Goal: Information Seeking & Learning: Learn about a topic

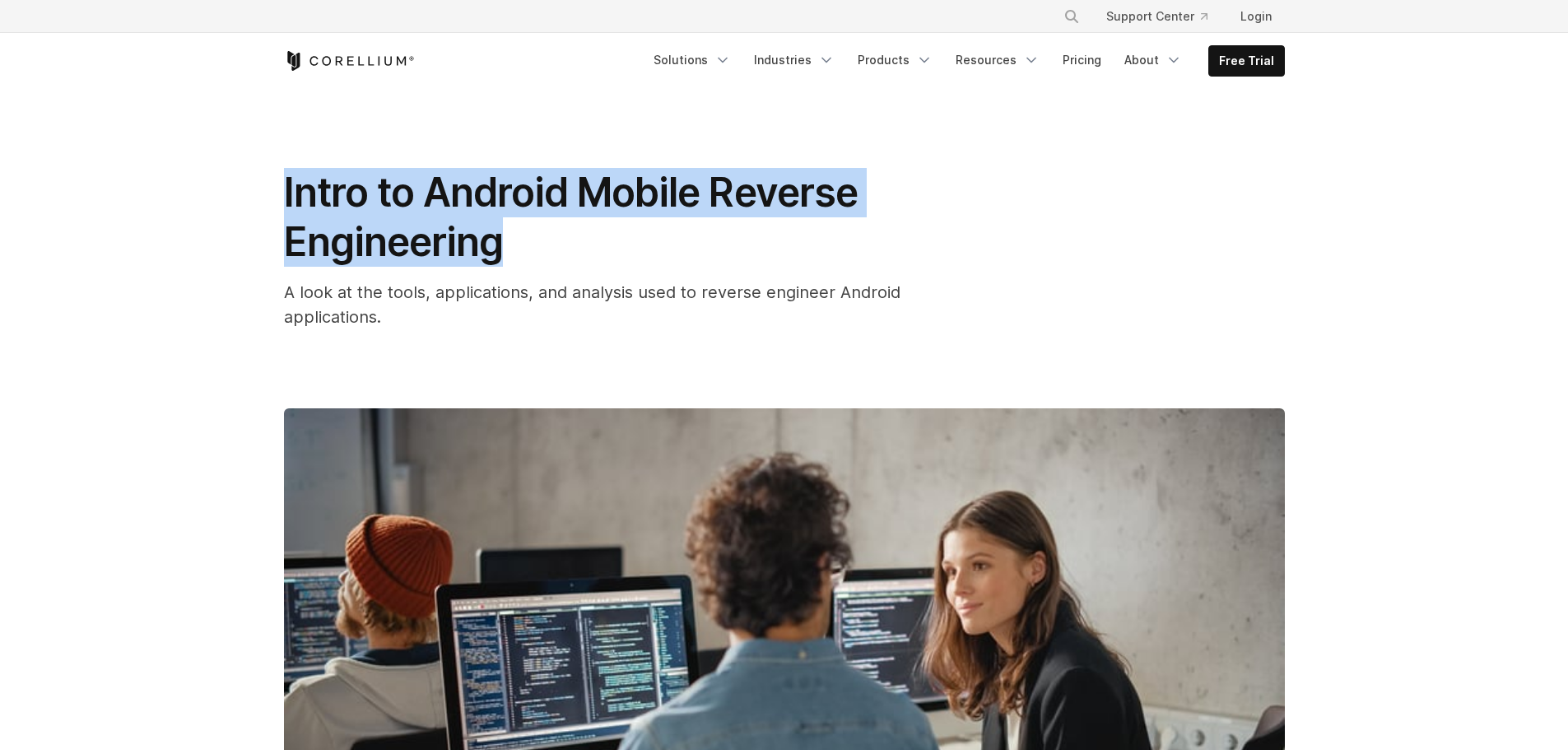
drag, startPoint x: 525, startPoint y: 243, endPoint x: 288, endPoint y: 195, distance: 241.8
click at [288, 195] on h1 "Intro to Android Mobile Reverse Engineering" at bounding box center [613, 217] width 659 height 99
copy span "Intro to Android Mobile Reverse Engineering"
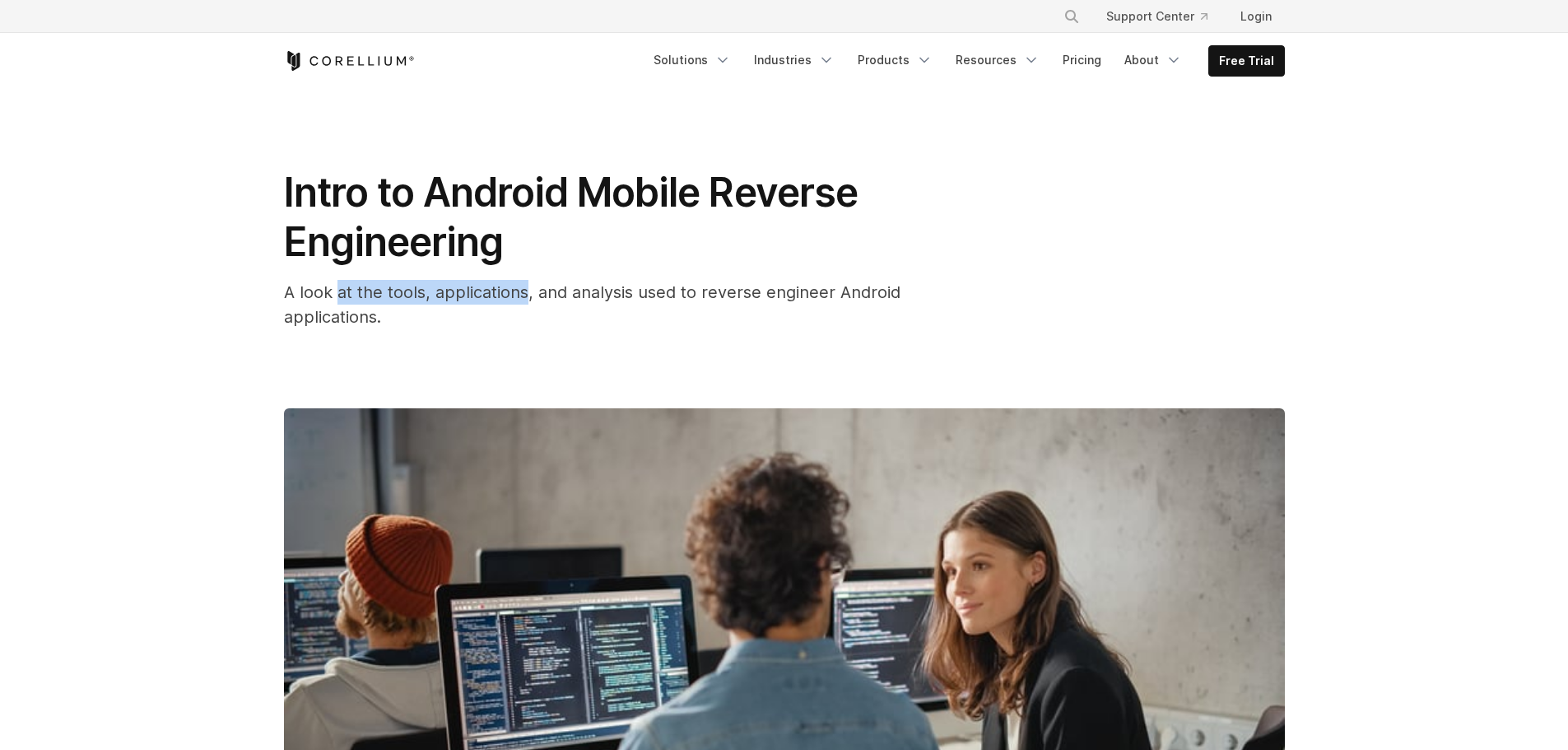
drag, startPoint x: 339, startPoint y: 287, endPoint x: 529, endPoint y: 289, distance: 190.0
click at [529, 289] on span "A look at the tools, applications, and analysis used to reverse engineer Androi…" at bounding box center [592, 304] width 616 height 44
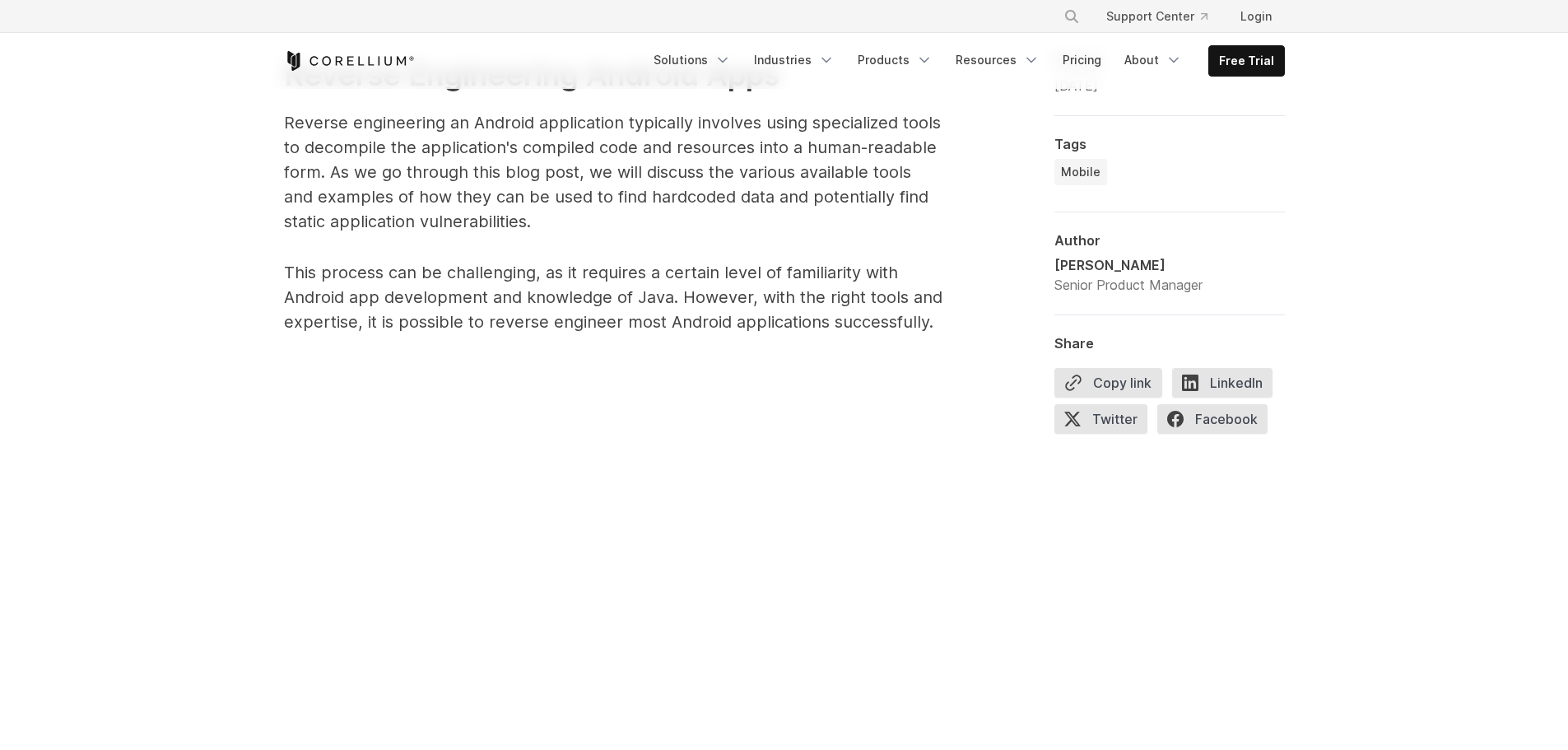
scroll to position [988, 0]
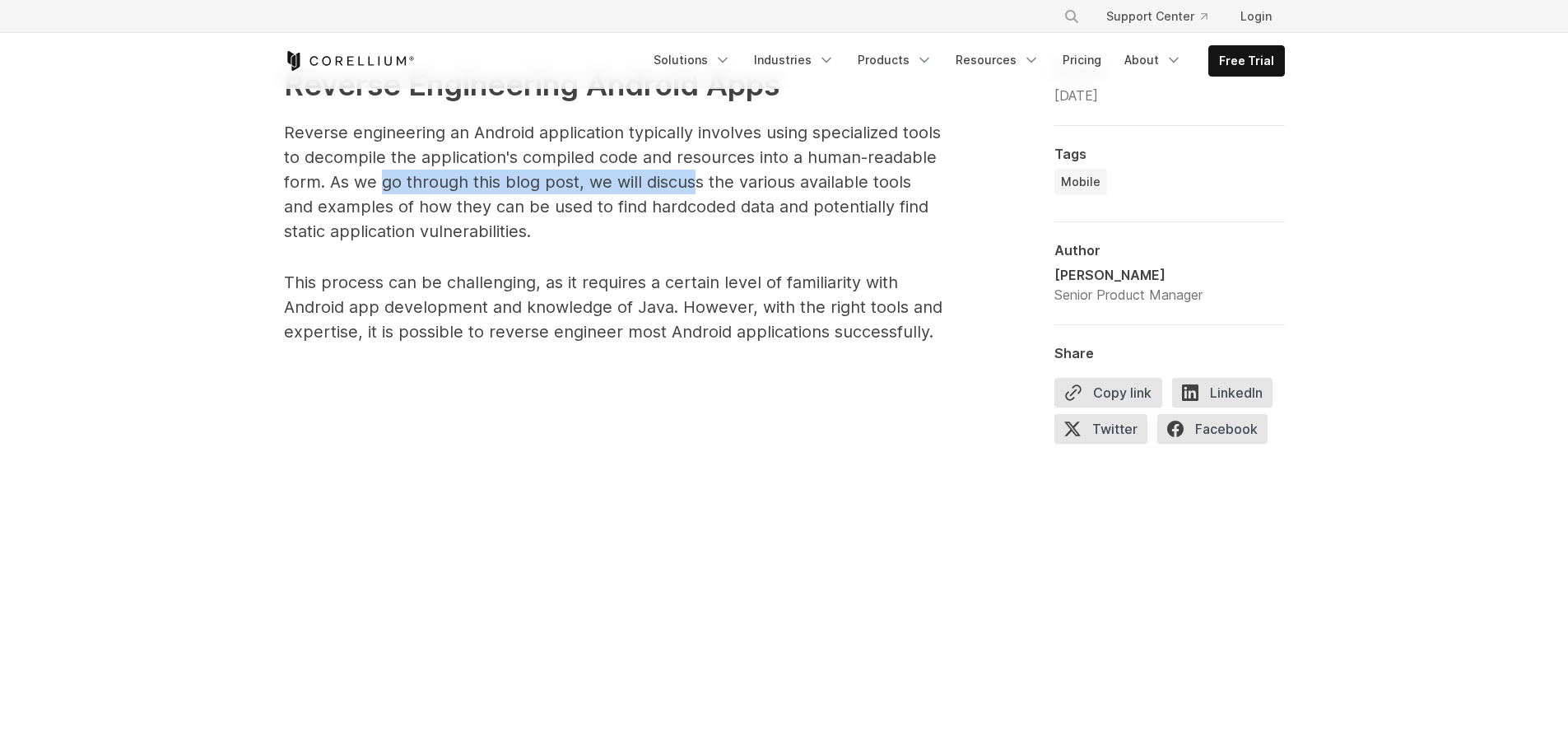
drag, startPoint x: 379, startPoint y: 173, endPoint x: 693, endPoint y: 181, distance: 314.1
click at [693, 181] on p "Reverse engineering an Android application typically involves using specialized…" at bounding box center [613, 181] width 659 height 123
drag, startPoint x: 627, startPoint y: 187, endPoint x: 910, endPoint y: 189, distance: 283.0
click at [910, 189] on p "Reverse engineering an Android application typically involves using specialized…" at bounding box center [613, 181] width 659 height 123
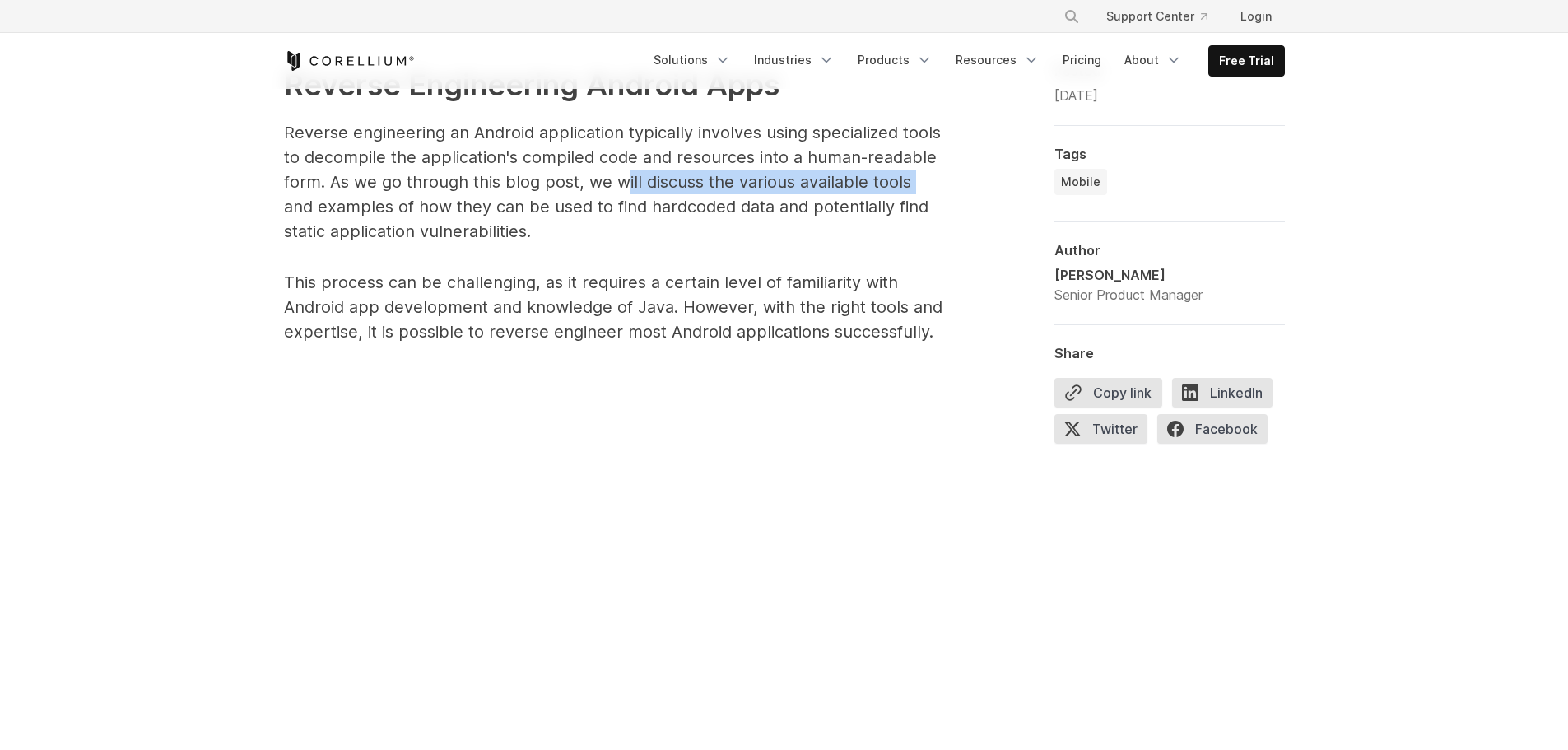
click at [693, 187] on p "Reverse engineering an Android application typically involves using specialized…" at bounding box center [613, 181] width 659 height 123
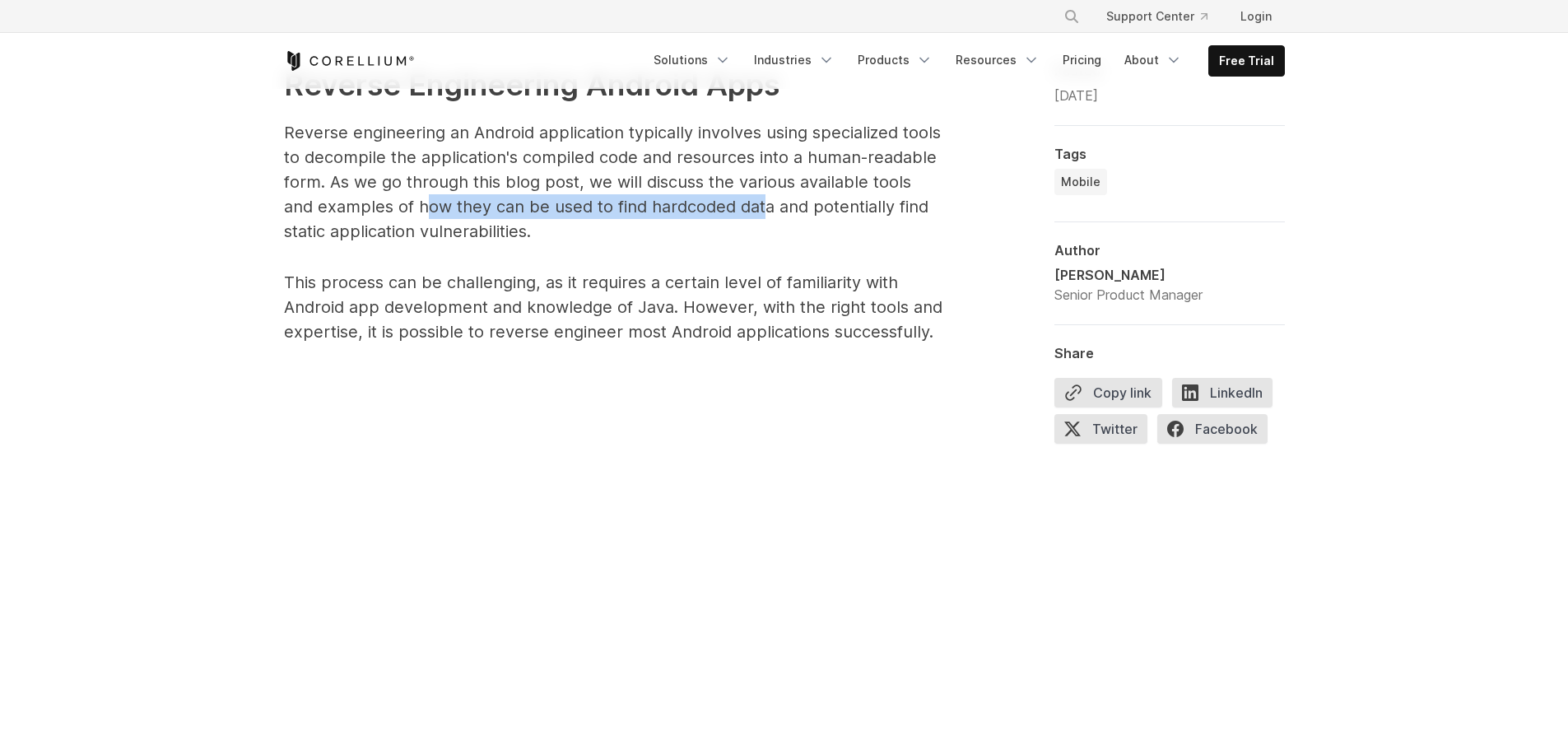
drag, startPoint x: 390, startPoint y: 205, endPoint x: 726, endPoint y: 207, distance: 336.0
click at [726, 207] on p "Reverse engineering an Android application typically involves using specialized…" at bounding box center [613, 181] width 659 height 123
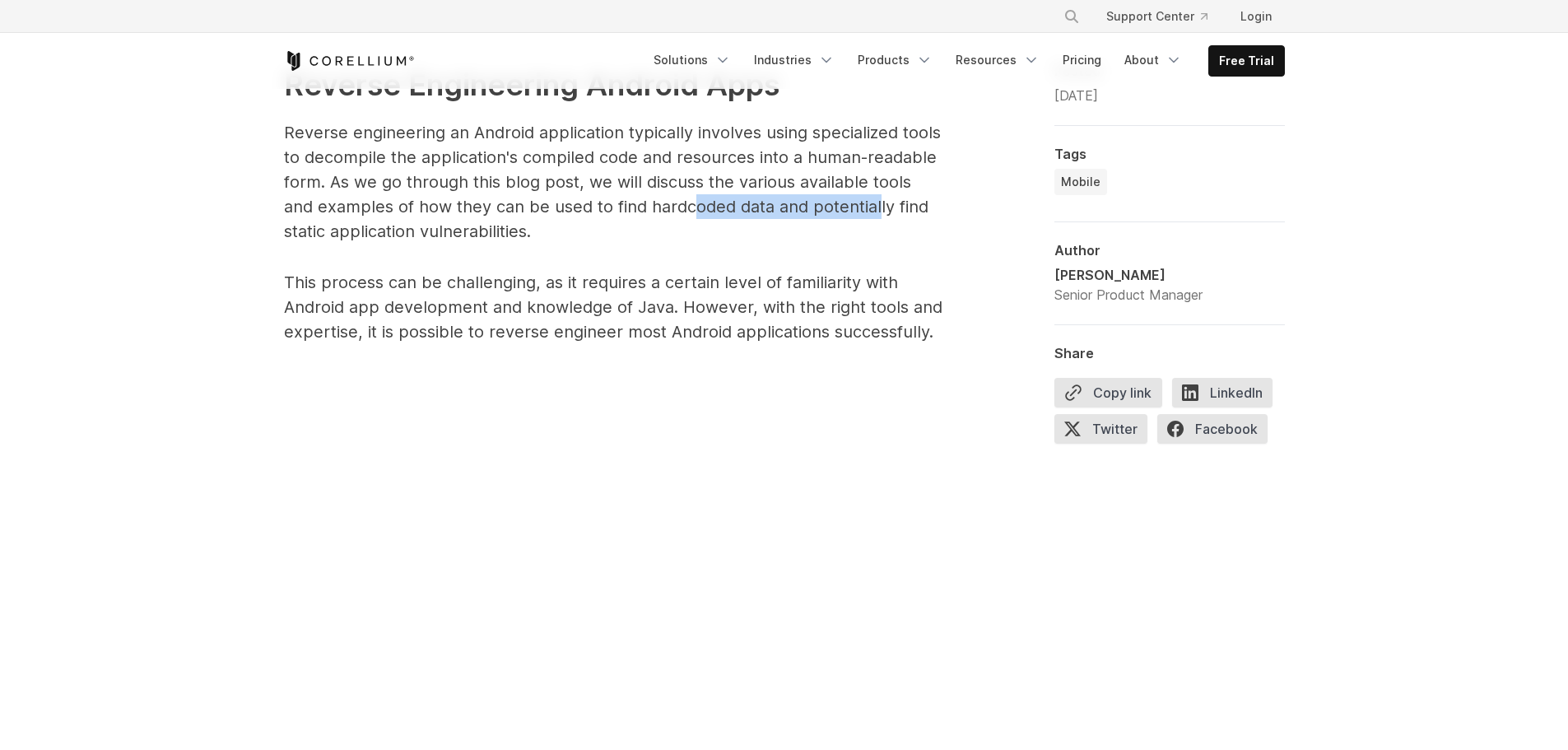
drag, startPoint x: 667, startPoint y: 207, endPoint x: 845, endPoint y: 215, distance: 178.2
click at [845, 215] on p "Reverse engineering an Android application typically involves using specialized…" at bounding box center [613, 181] width 659 height 123
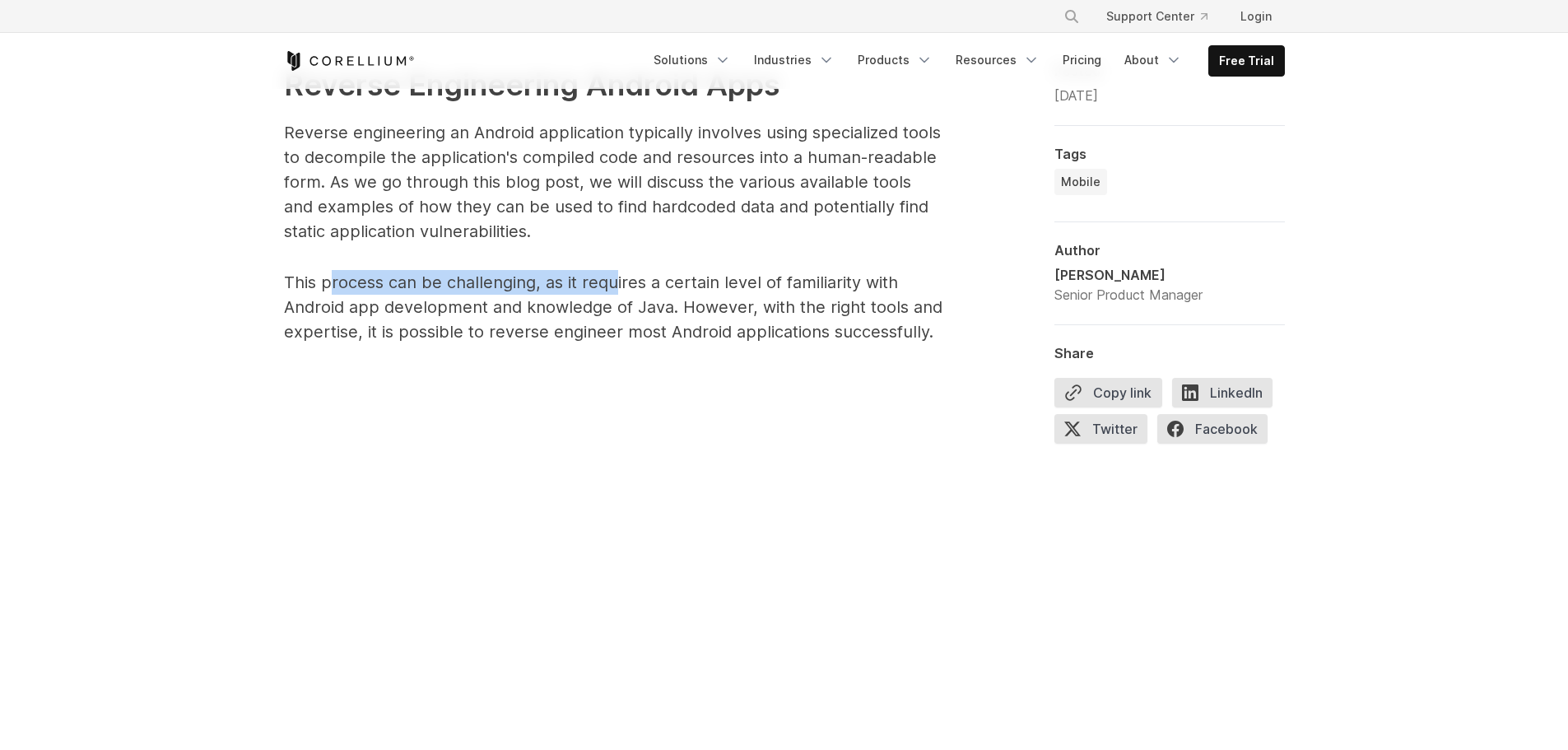
drag, startPoint x: 328, startPoint y: 277, endPoint x: 614, endPoint y: 282, distance: 286.0
click at [614, 282] on p "This process can be challenging, as it requires a certain level of familiarity …" at bounding box center [613, 306] width 659 height 74
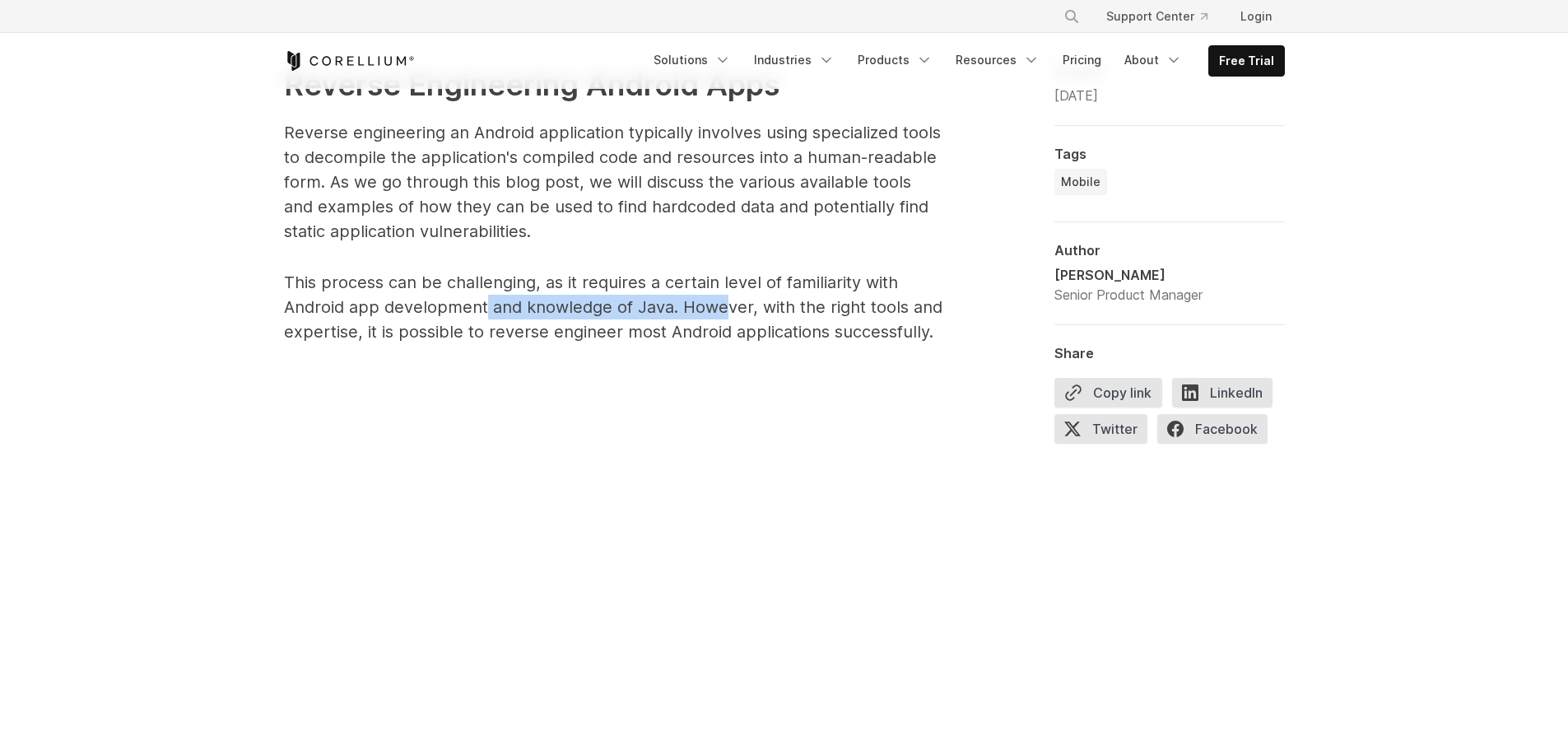
drag, startPoint x: 484, startPoint y: 318, endPoint x: 719, endPoint y: 309, distance: 235.2
click at [719, 309] on p "This process can be challenging, as it requires a certain level of familiarity …" at bounding box center [613, 306] width 659 height 74
drag, startPoint x: 767, startPoint y: 305, endPoint x: 919, endPoint y: 304, distance: 152.0
click at [919, 304] on p "This process can be challenging, as it requires a certain level of familiarity …" at bounding box center [613, 306] width 659 height 74
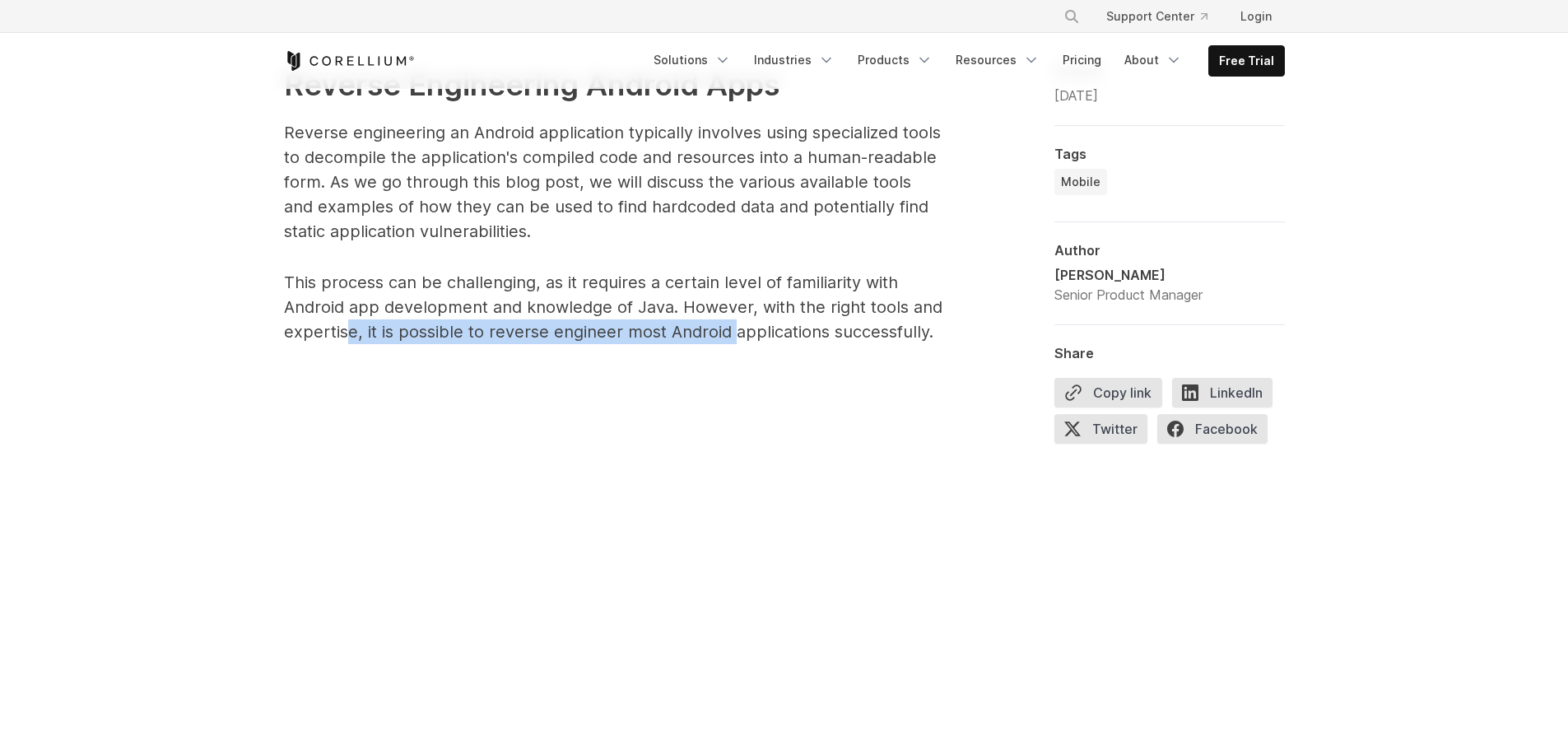
drag, startPoint x: 342, startPoint y: 328, endPoint x: 733, endPoint y: 343, distance: 391.3
click at [733, 343] on p "This process can be challenging, as it requires a certain level of familiarity …" at bounding box center [613, 306] width 659 height 74
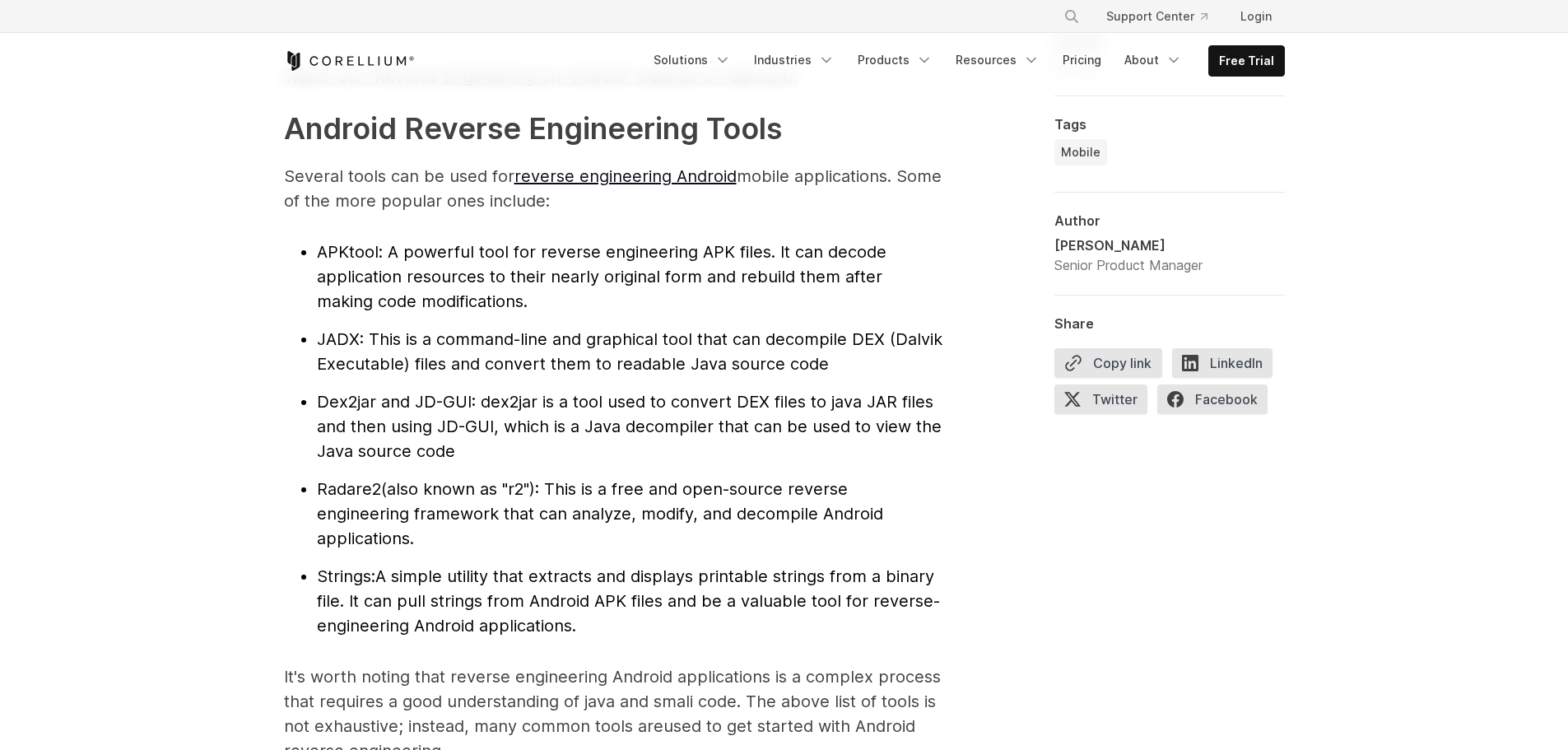
scroll to position [1728, 0]
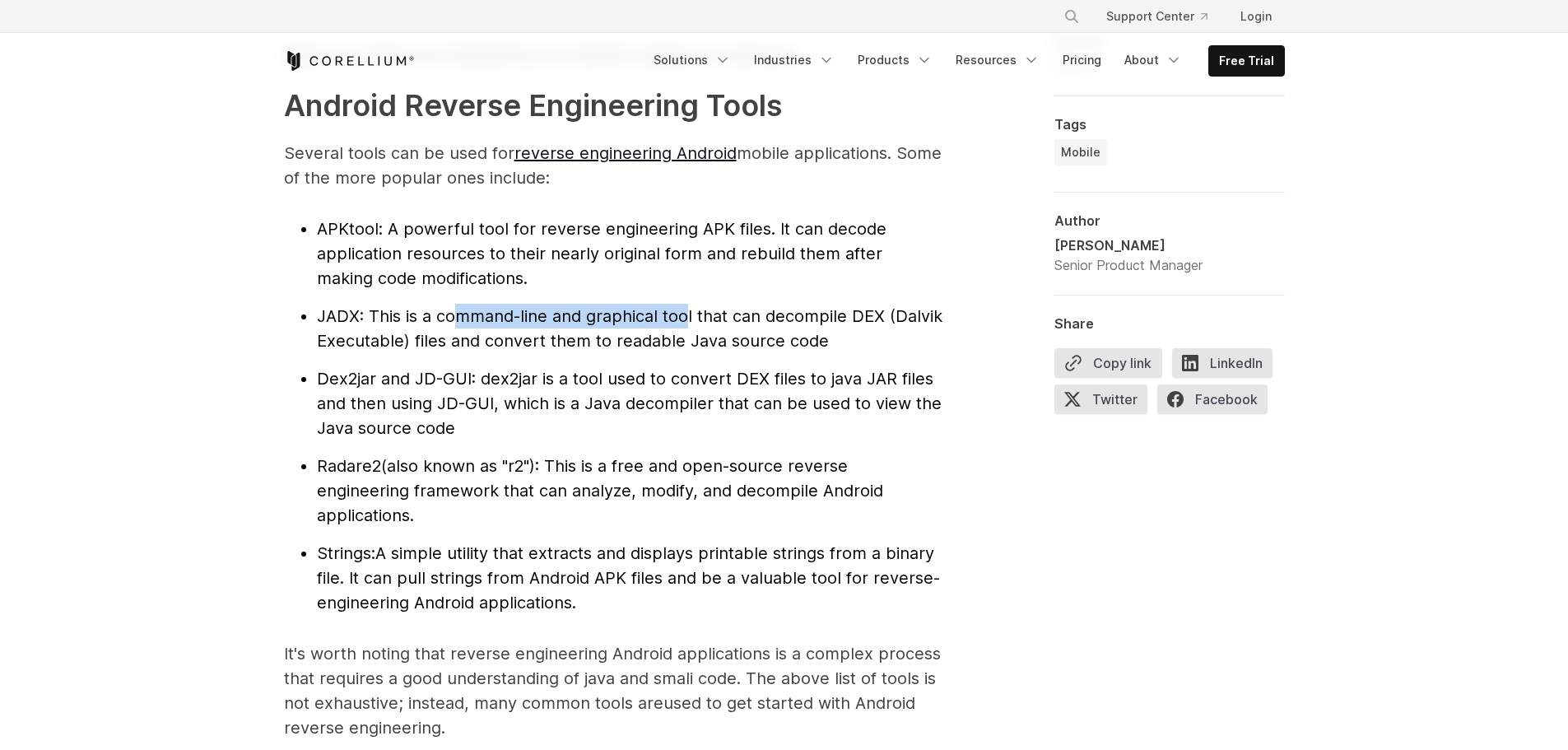
drag, startPoint x: 481, startPoint y: 316, endPoint x: 687, endPoint y: 321, distance: 206.1
click at [687, 321] on span ": This is a command-line and graphical tool that can decompile DEX (Dalvik Exec…" at bounding box center [629, 328] width 626 height 44
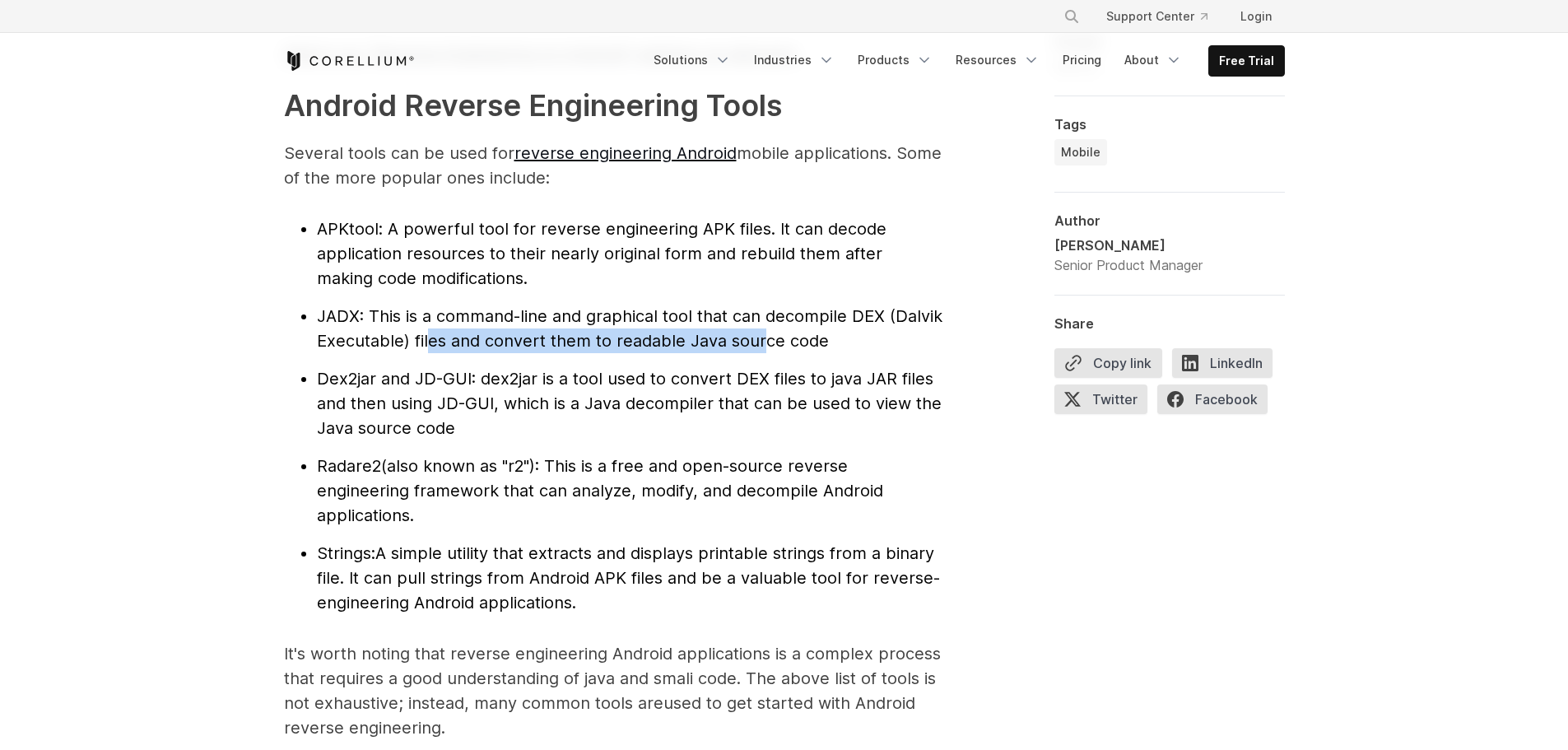
drag, startPoint x: 426, startPoint y: 342, endPoint x: 761, endPoint y: 344, distance: 335.0
click at [761, 344] on span ": This is a command-line and graphical tool that can decompile DEX (Dalvik Exec…" at bounding box center [629, 328] width 626 height 44
click at [567, 342] on span ": This is a command-line and graphical tool that can decompile DEX (Dalvik Exec…" at bounding box center [629, 328] width 626 height 44
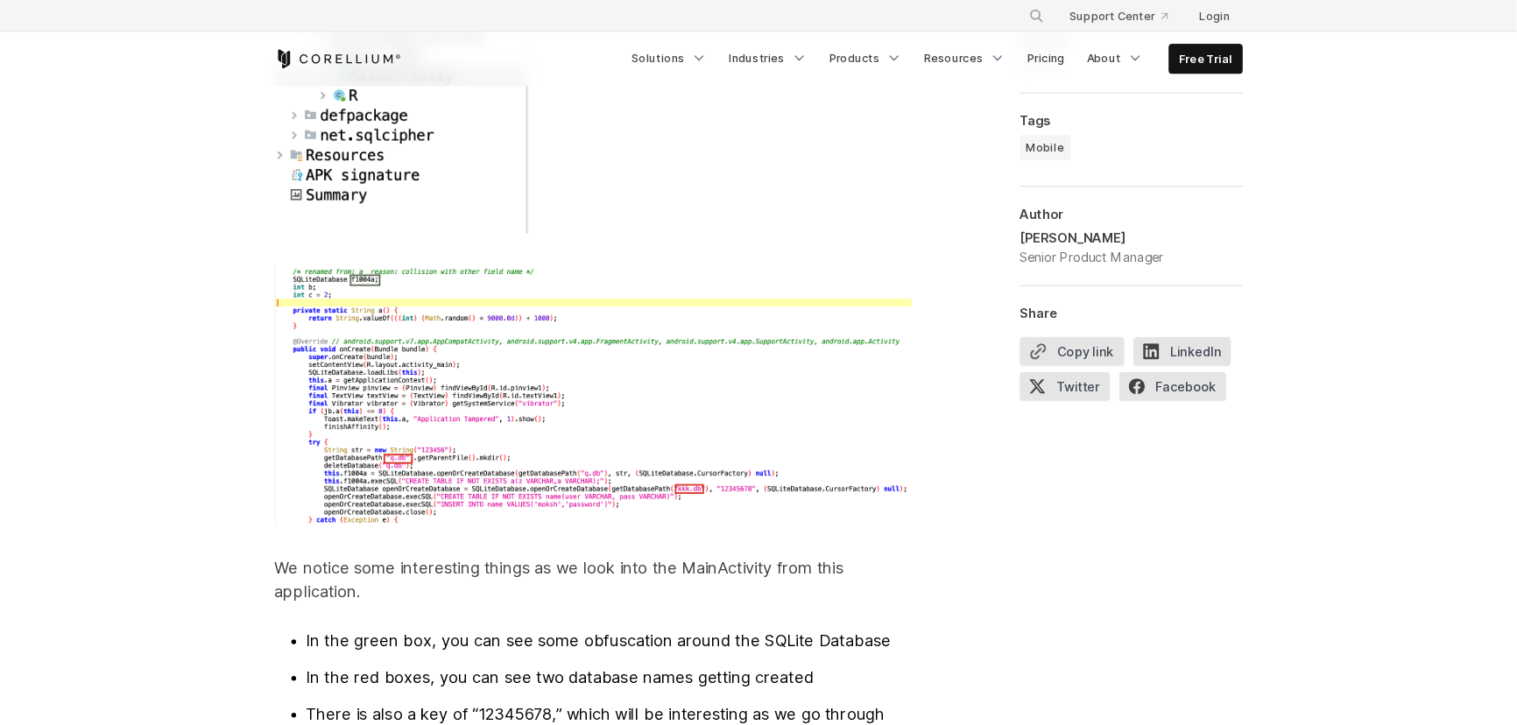
scroll to position [5168, 0]
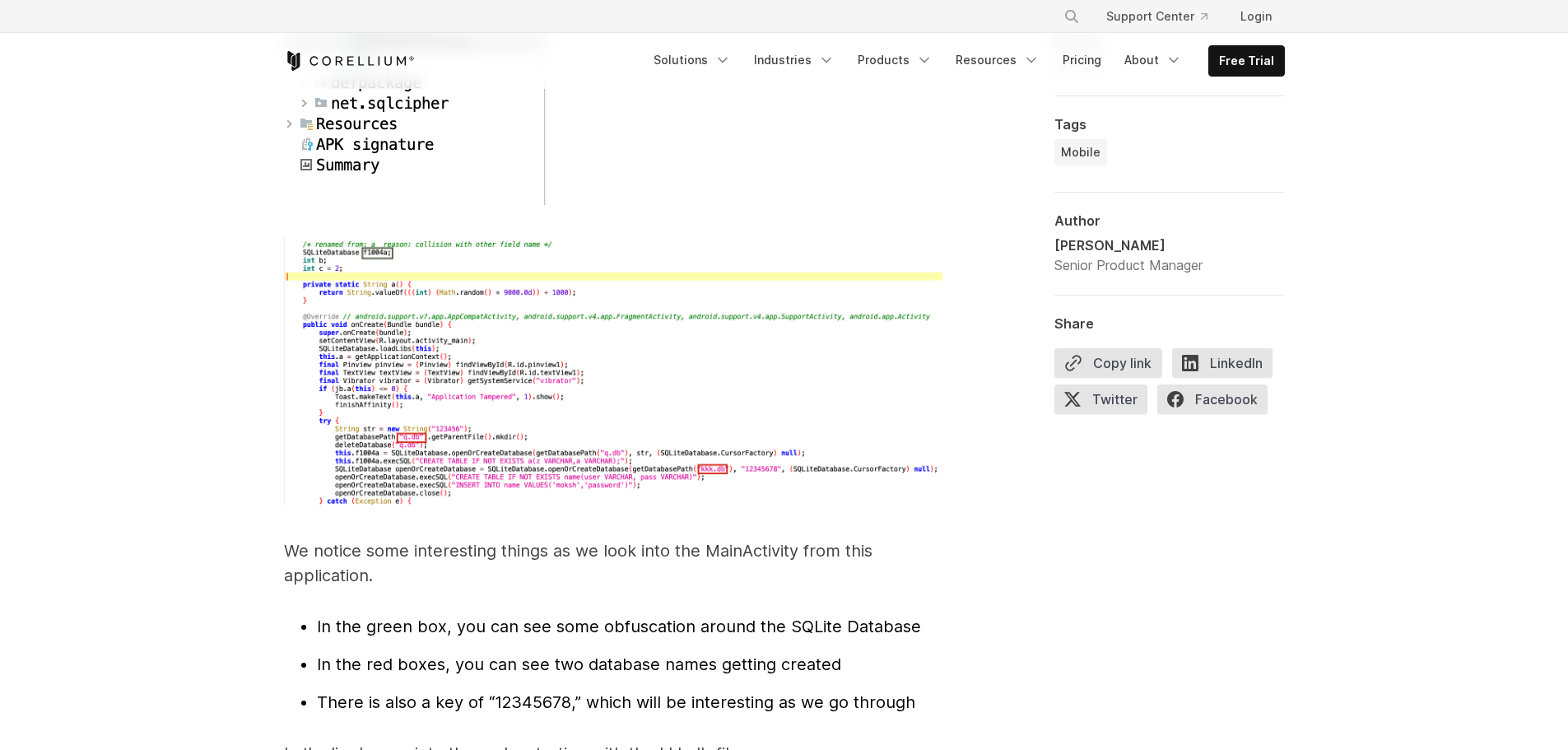
click at [334, 539] on p "We notice some interesting things as we look into the MainActivity from this ap…" at bounding box center [613, 563] width 659 height 50
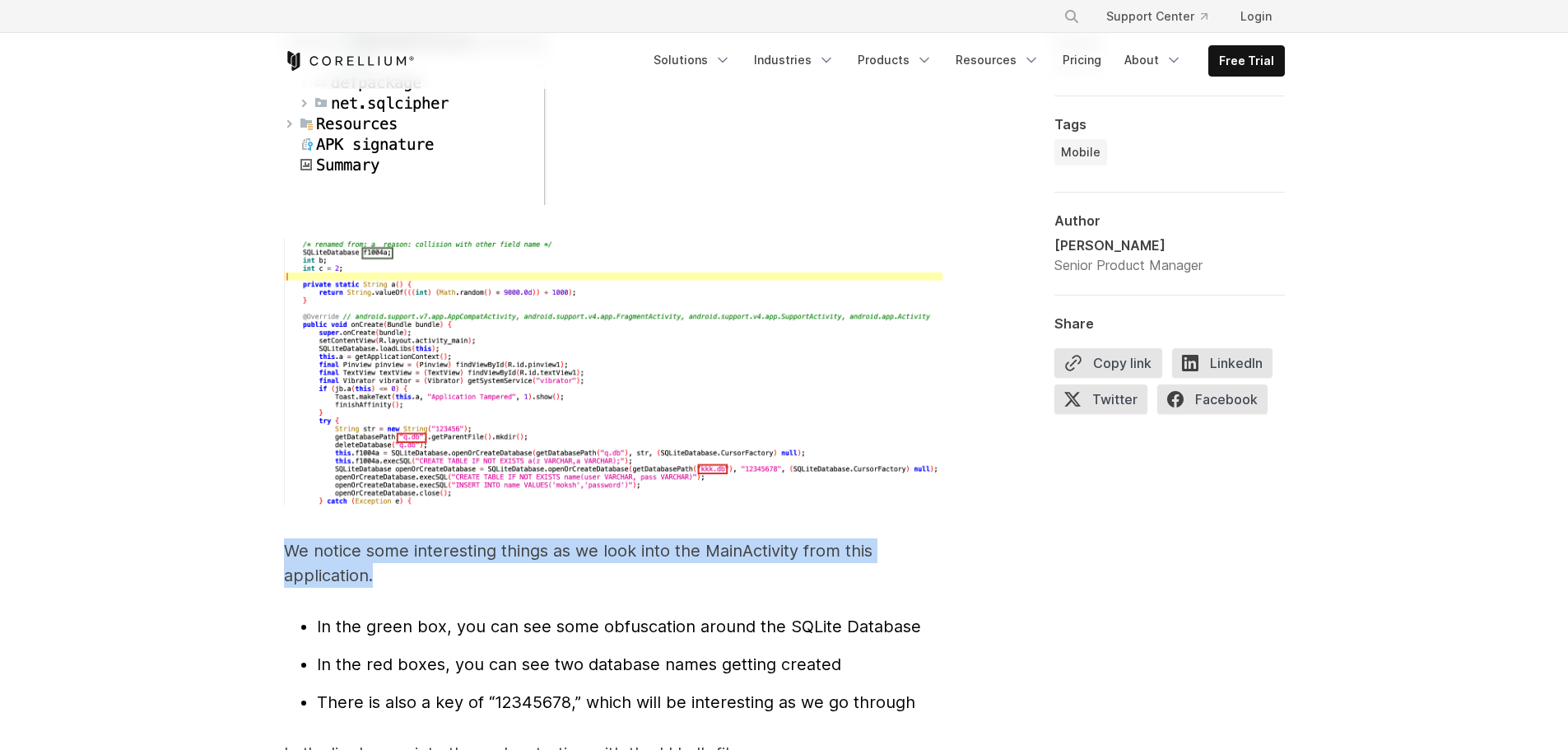
click at [334, 539] on p "We notice some interesting things as we look into the MainActivity from this ap…" at bounding box center [613, 563] width 659 height 50
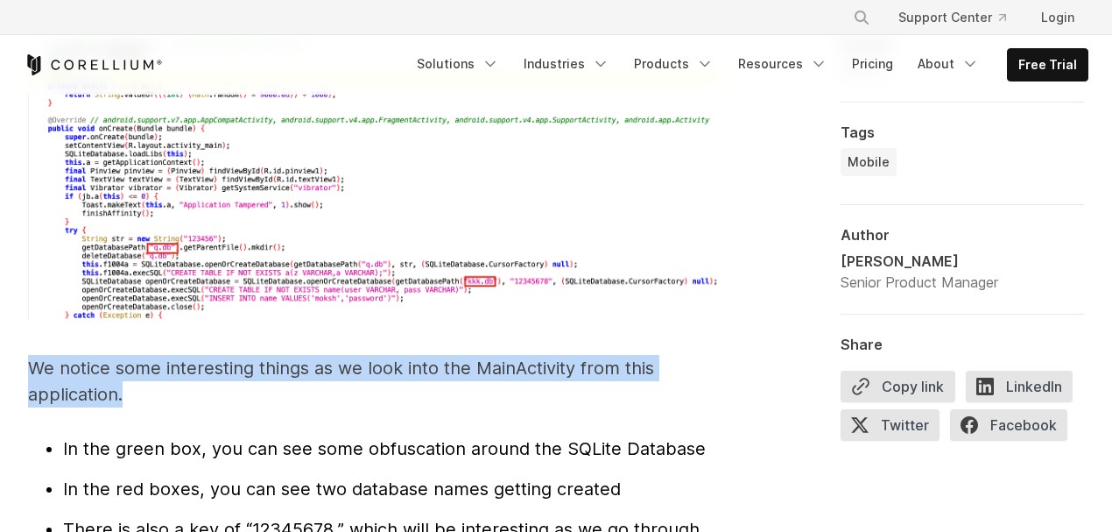
scroll to position [5461, 0]
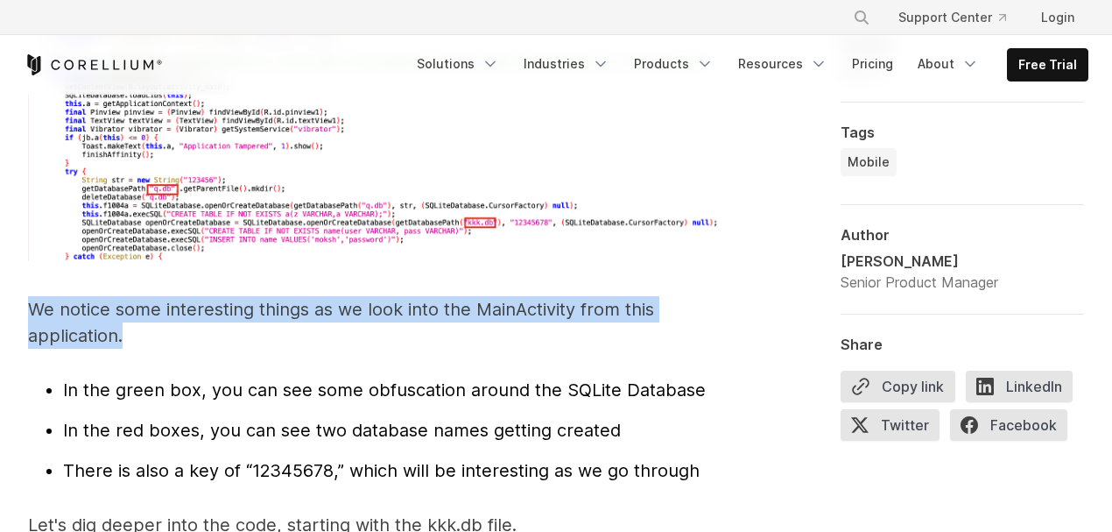
click at [156, 305] on p "We notice some interesting things as we look into the MainActivity from this ap…" at bounding box center [375, 322] width 695 height 53
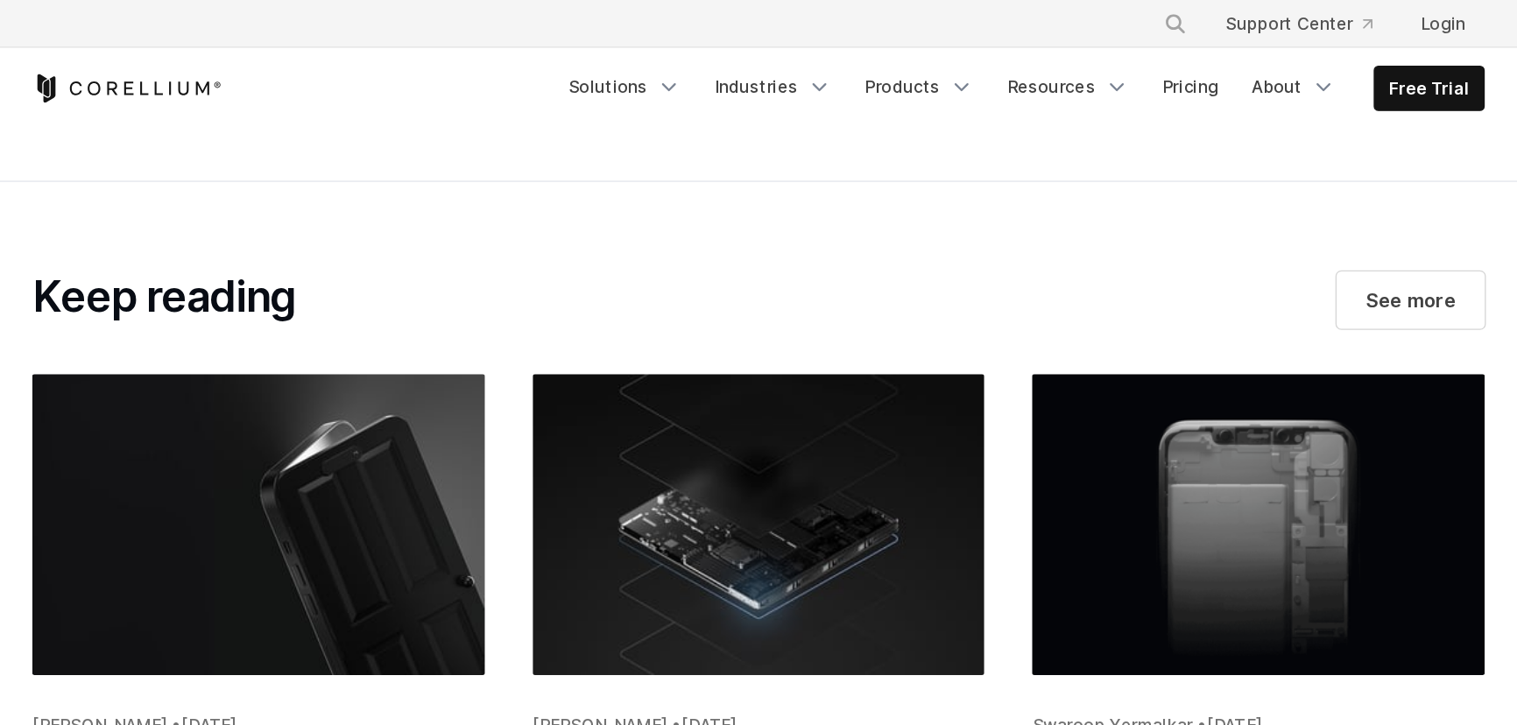
scroll to position [9373, 0]
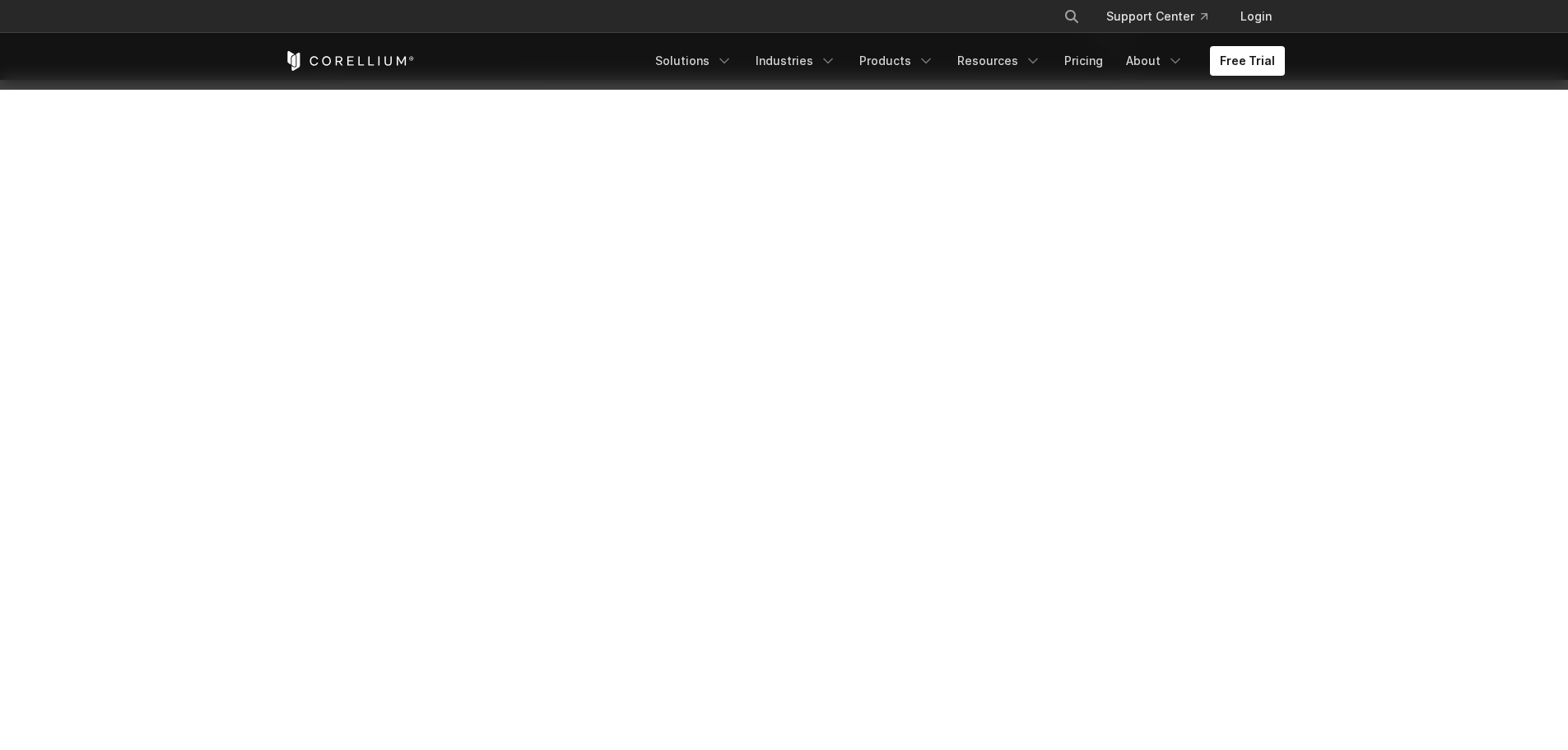
scroll to position [329, 0]
